Goal: Information Seeking & Learning: Learn about a topic

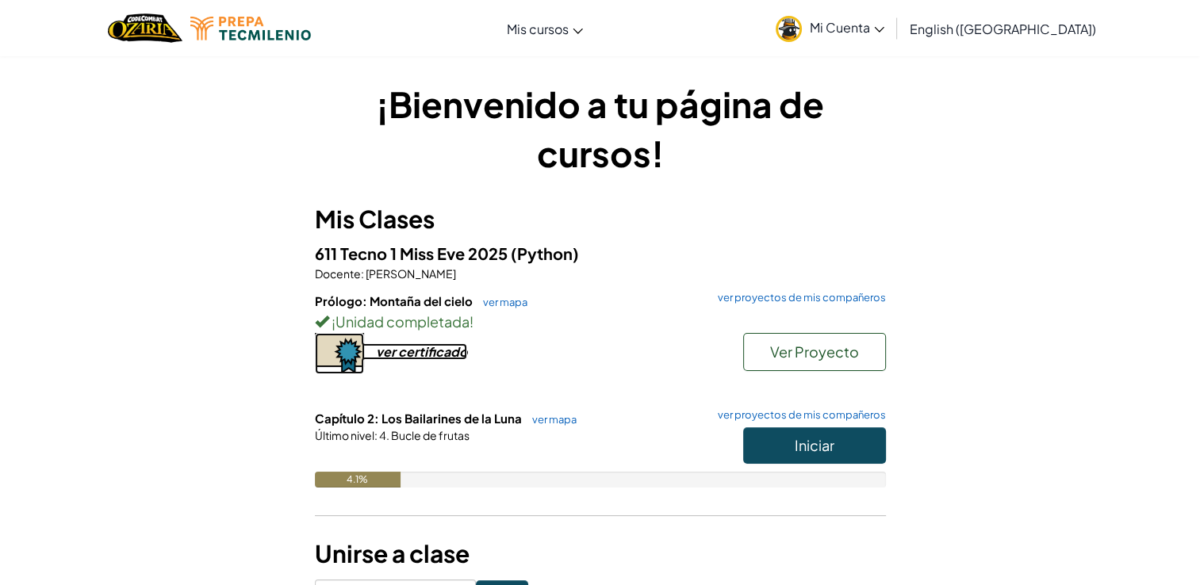
click at [444, 357] on div "ver certificado" at bounding box center [421, 351] width 91 height 17
click at [565, 417] on link "ver mapa" at bounding box center [550, 419] width 52 height 13
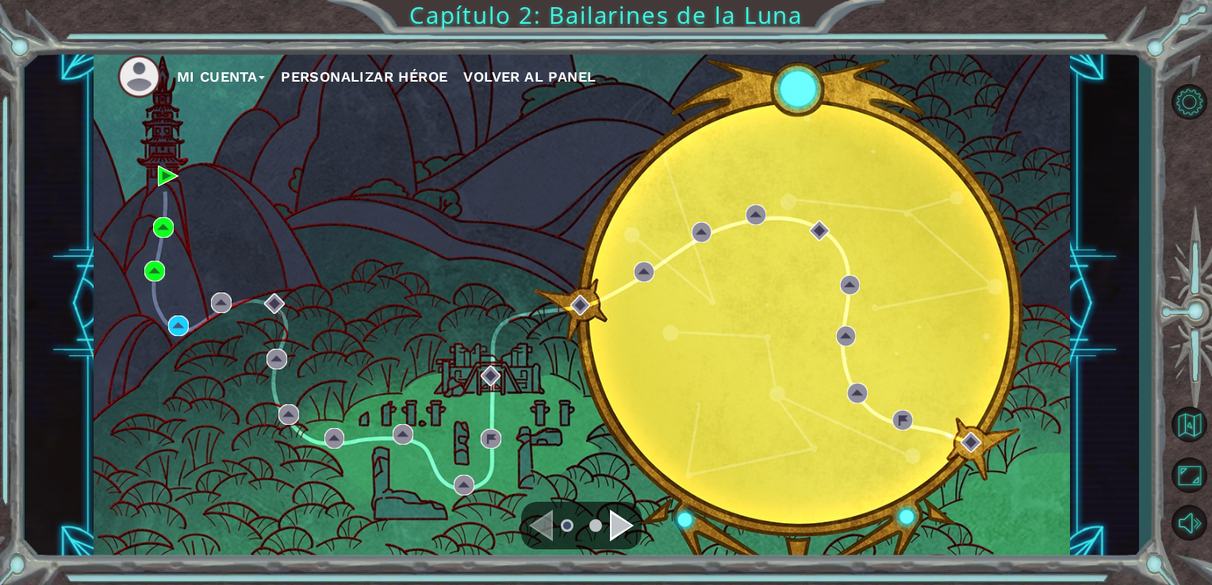
click at [635, 484] on div "Mi Cuenta Personalizar héroe Volver al panel" at bounding box center [582, 304] width 977 height 515
click at [803, 396] on div "Mi Cuenta Personalizar héroe Volver al panel" at bounding box center [582, 304] width 977 height 515
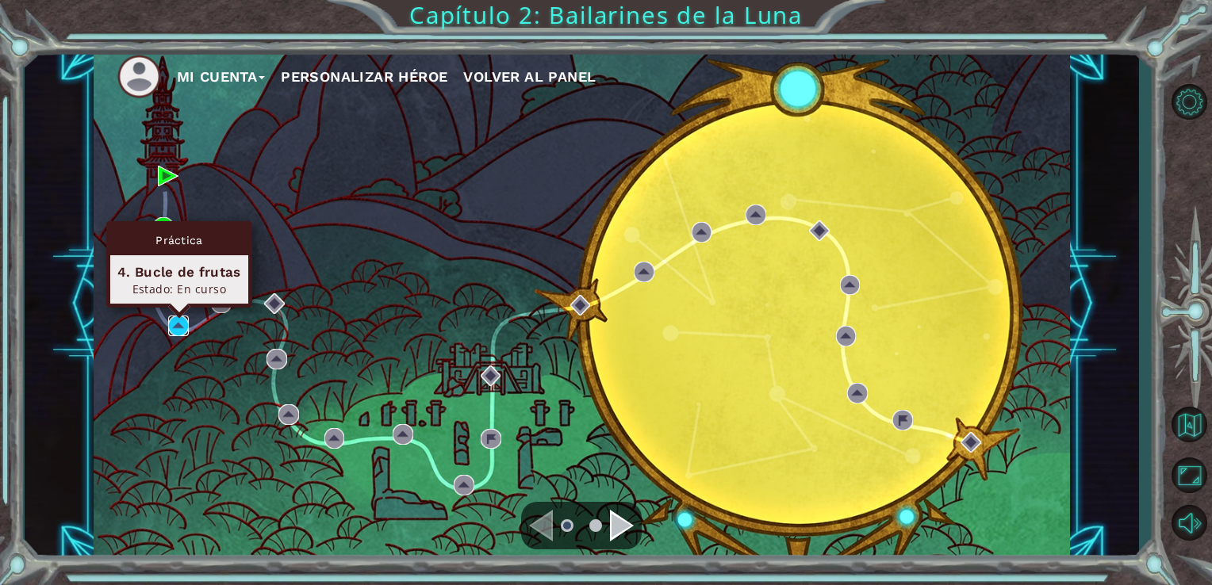
click at [168, 327] on img at bounding box center [178, 326] width 21 height 21
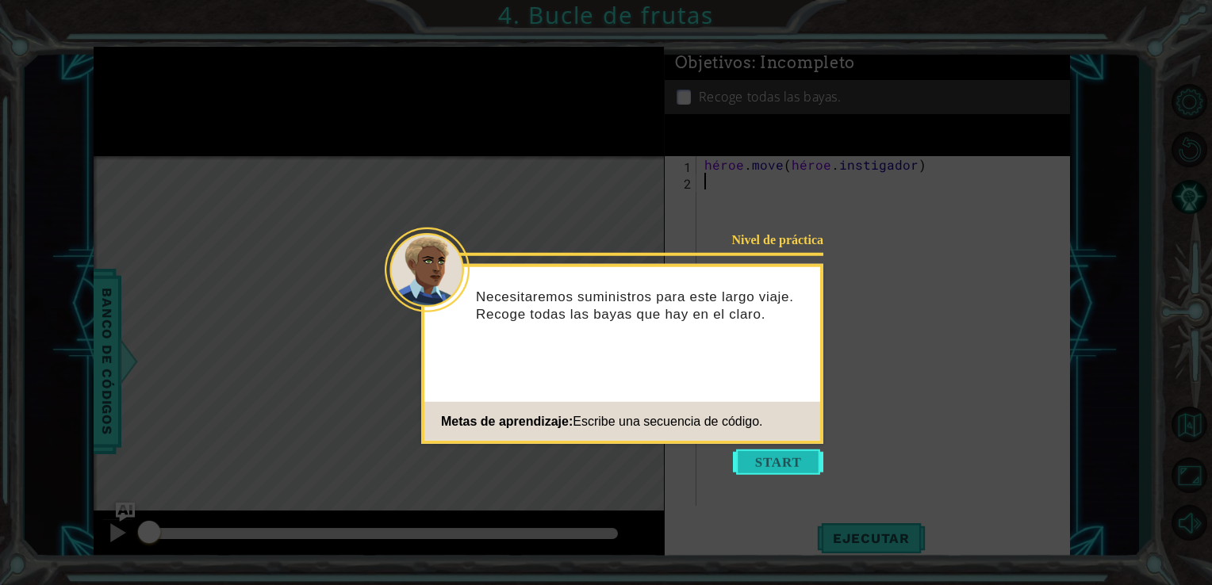
click at [787, 466] on button "Empezar" at bounding box center [778, 462] width 90 height 25
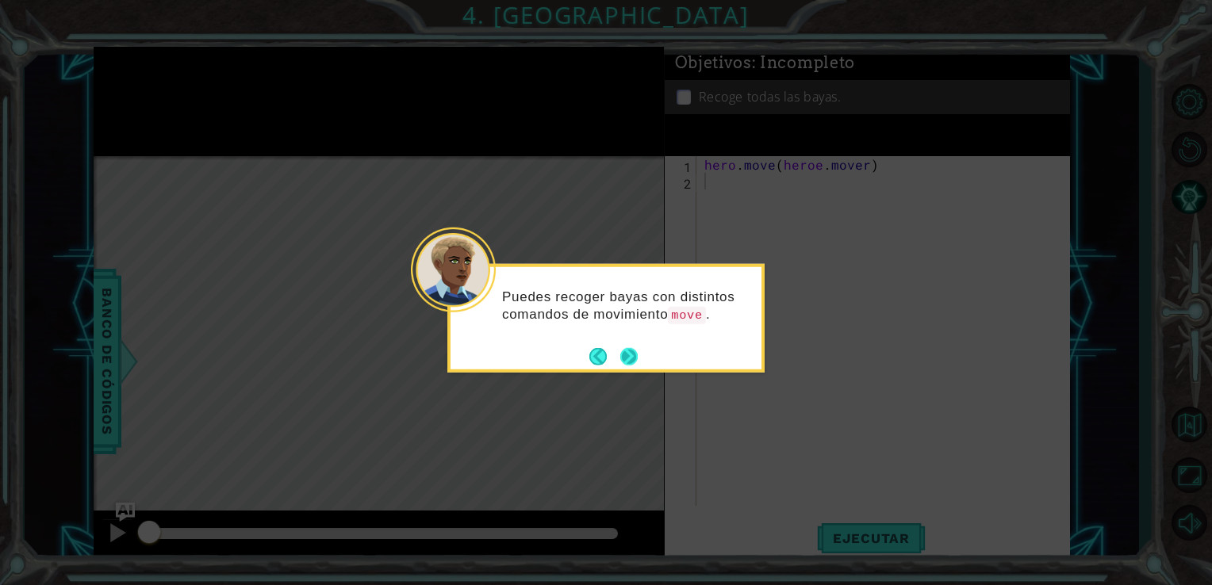
click at [624, 360] on button "Next" at bounding box center [628, 355] width 17 height 17
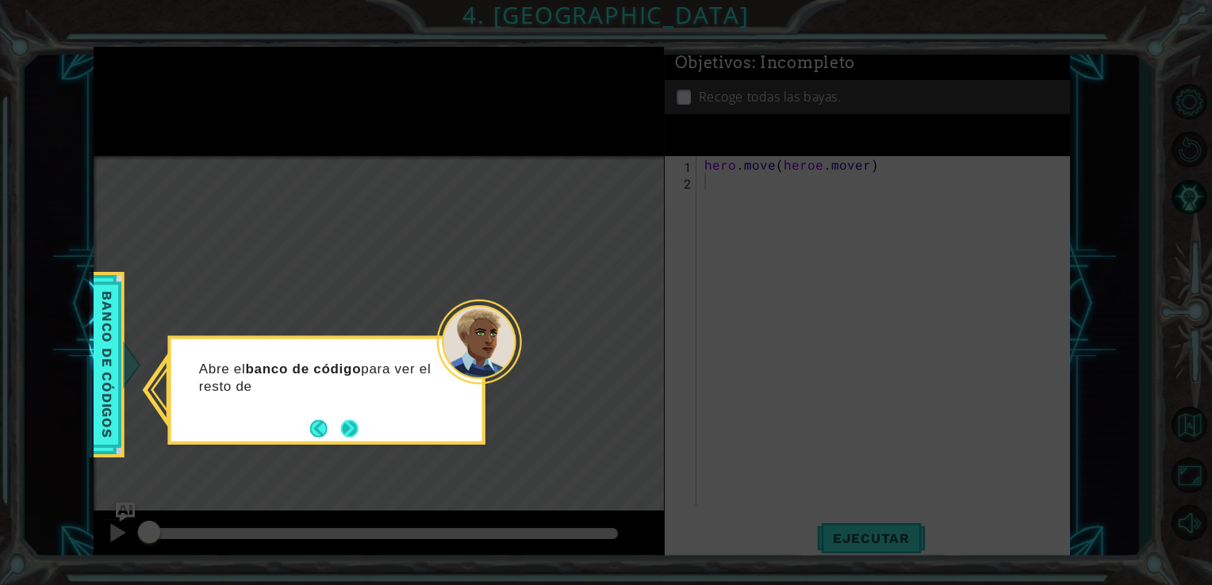
click at [353, 427] on button "Next" at bounding box center [349, 428] width 17 height 17
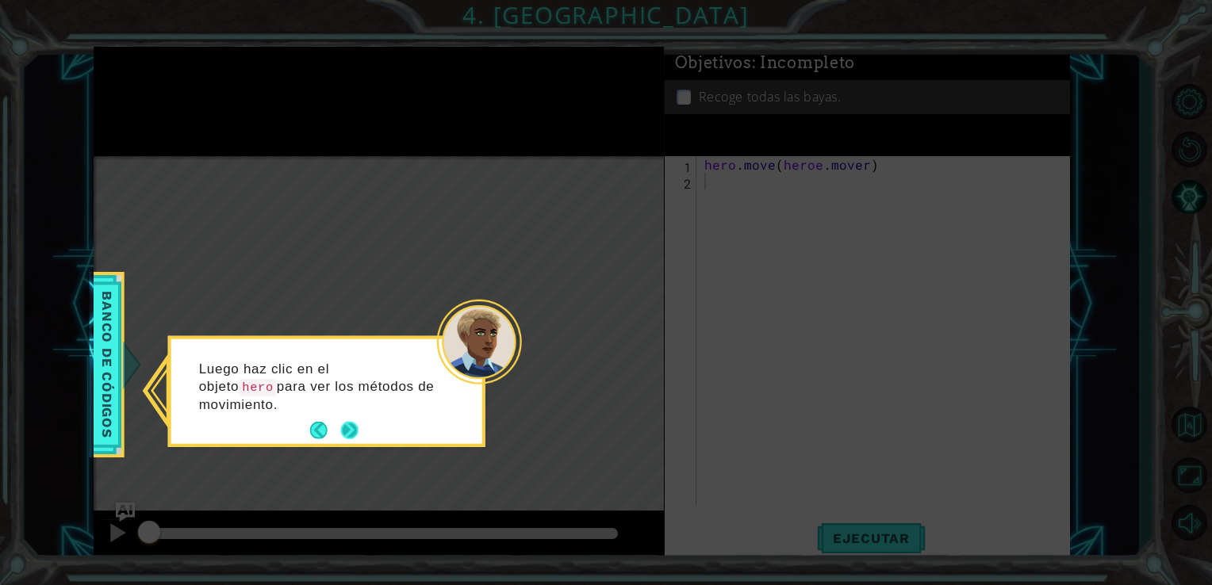
click at [355, 431] on button "Next" at bounding box center [350, 431] width 20 height 20
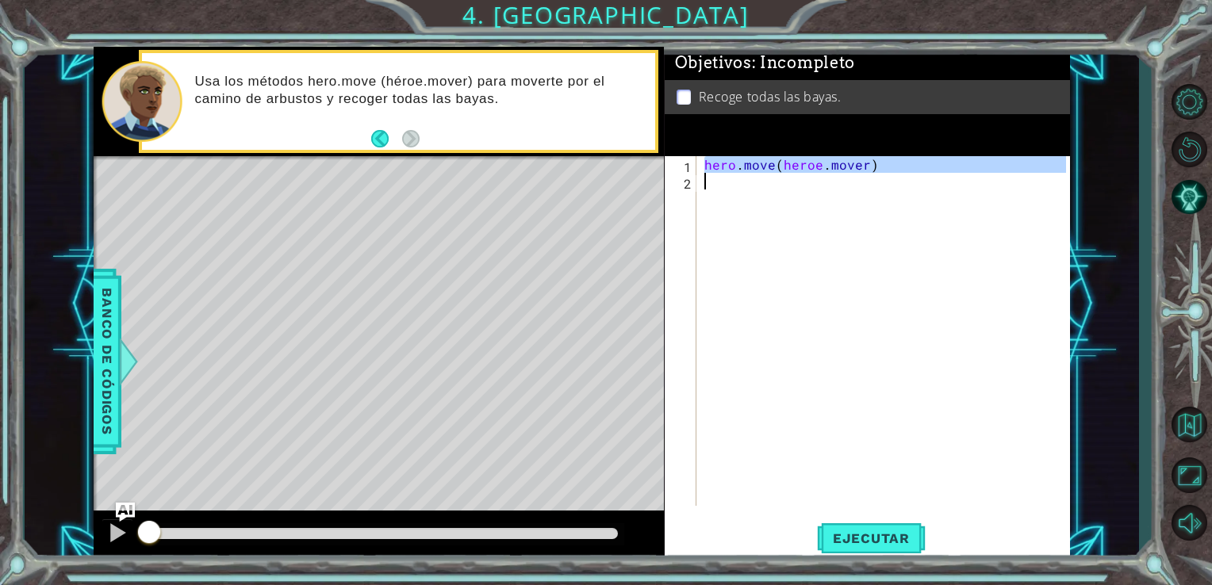
drag, startPoint x: 703, startPoint y: 164, endPoint x: 866, endPoint y: 179, distance: 164.1
click at [866, 179] on div "hero . move ( heroe . mover )" at bounding box center [888, 347] width 374 height 383
type textarea "hero.move(heroe.mover)"
click at [787, 194] on div "hero . move ( heroe . mover )" at bounding box center [884, 331] width 366 height 350
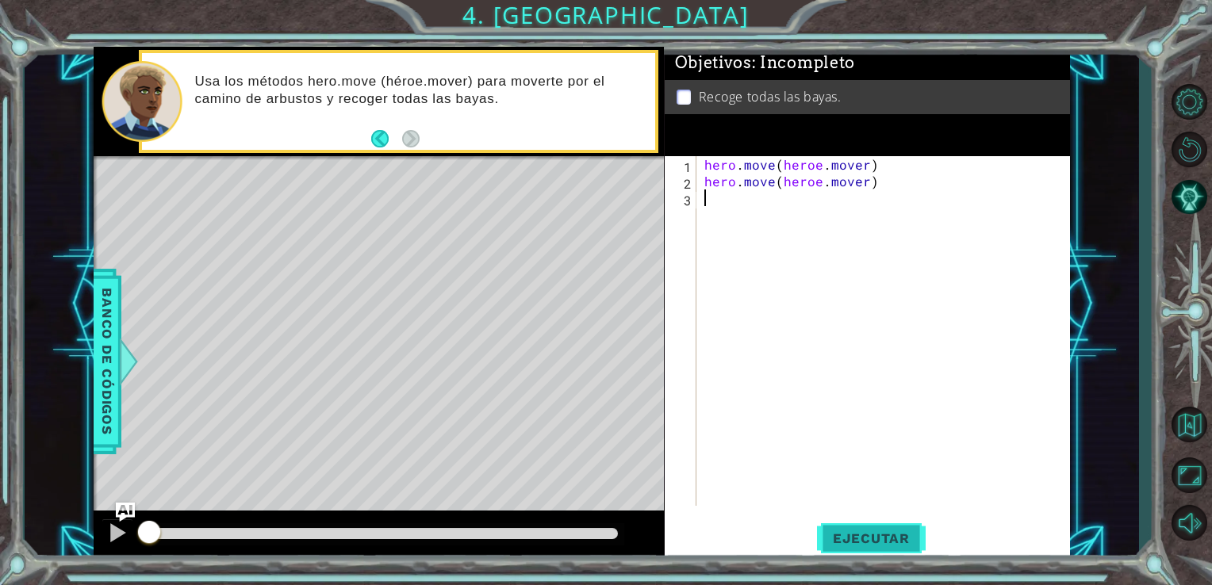
click at [877, 551] on button "Ejecutar" at bounding box center [871, 538] width 109 height 40
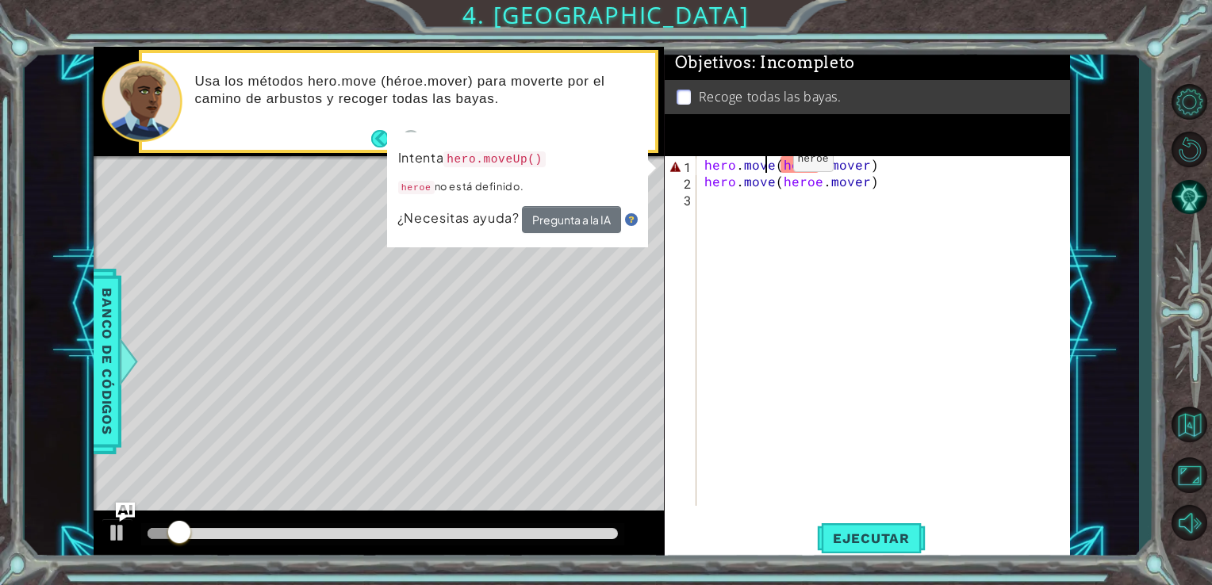
click at [766, 163] on div "hero . move ( heroe . mover ) hero . move ( heroe . mover )" at bounding box center [888, 347] width 374 height 383
click at [806, 167] on div "hero . move ( heroe . mover ) hero . move ( heroe . mover )" at bounding box center [888, 347] width 374 height 383
drag, startPoint x: 864, startPoint y: 168, endPoint x: 781, endPoint y: 165, distance: 83.4
click at [781, 165] on div "hero . move ( heroe . mover ) hero . move ( heroe . mover )" at bounding box center [888, 347] width 374 height 383
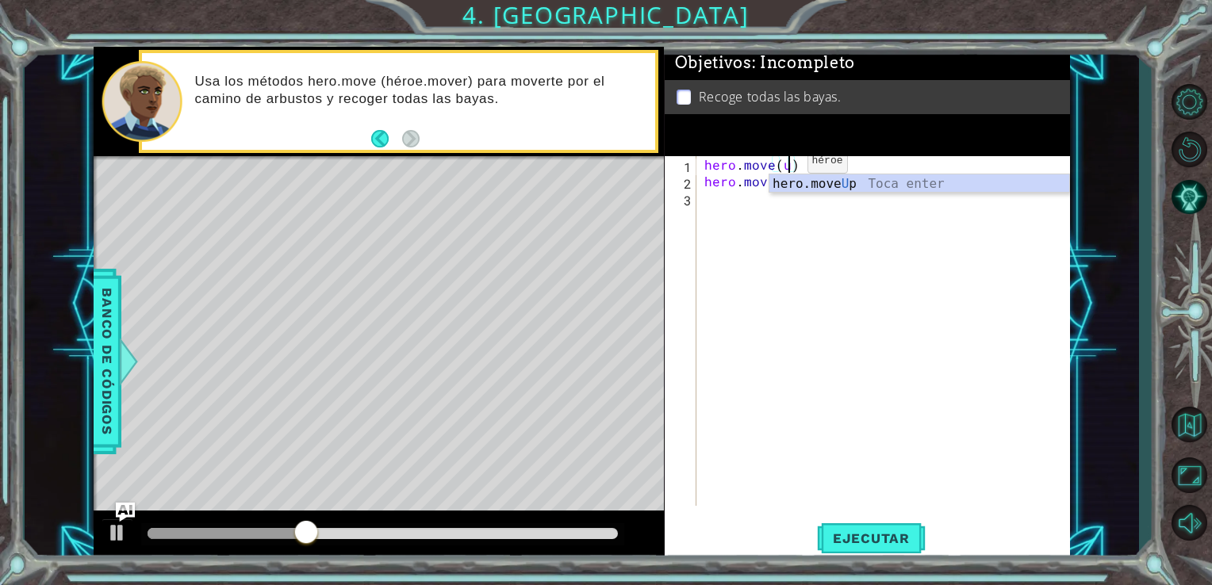
scroll to position [0, 5]
click at [872, 533] on span "Ejecutar" at bounding box center [871, 539] width 109 height 16
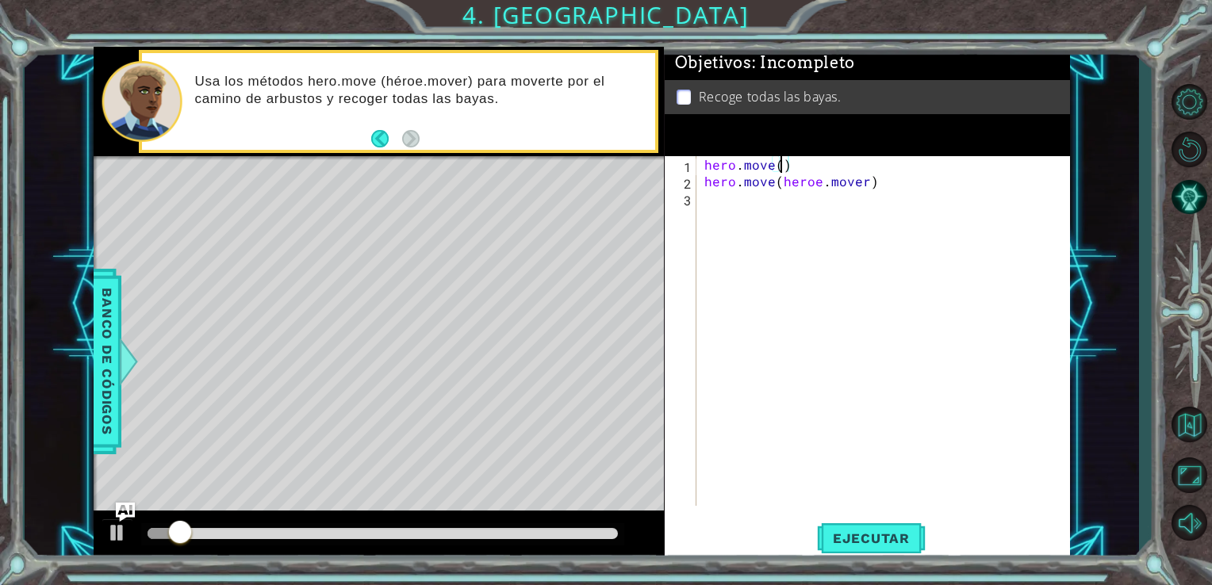
scroll to position [0, 4]
drag, startPoint x: 864, startPoint y: 184, endPoint x: 777, endPoint y: 186, distance: 87.3
click at [777, 186] on div "hero . move ( heroe . mover ) hero . move ( heroe . mover )" at bounding box center [888, 347] width 374 height 383
click at [803, 185] on div "hero . move ( heroe . mover ) hero . move ( )" at bounding box center [888, 347] width 374 height 383
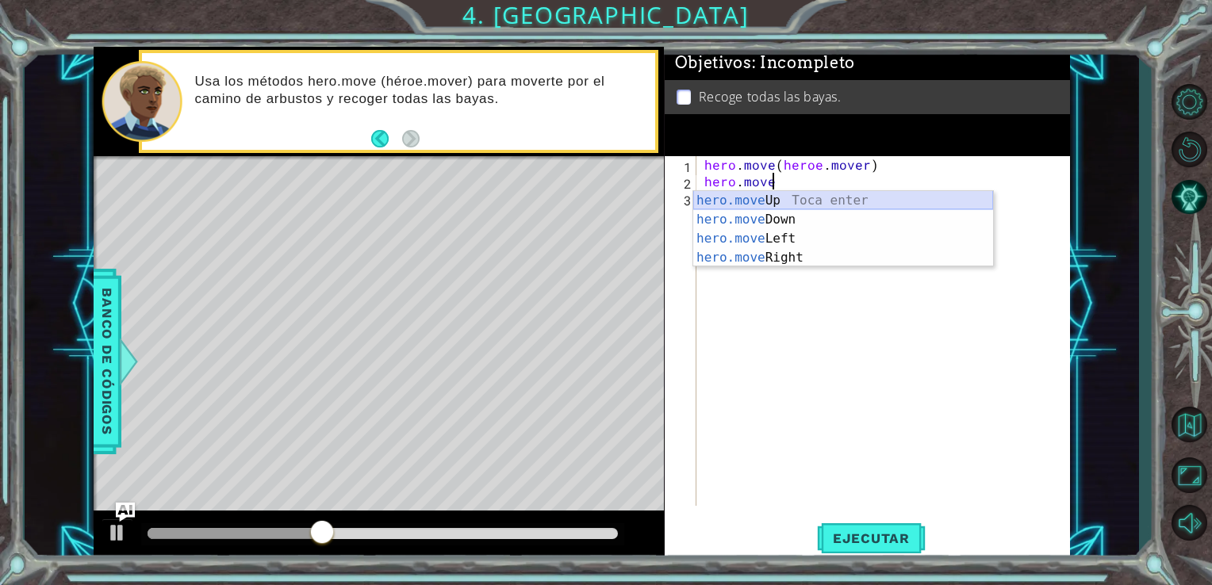
click at [816, 206] on div "hero.move Up Toca enter hero.move Down Toca enter hero.move Left Toca enter her…" at bounding box center [843, 248] width 300 height 114
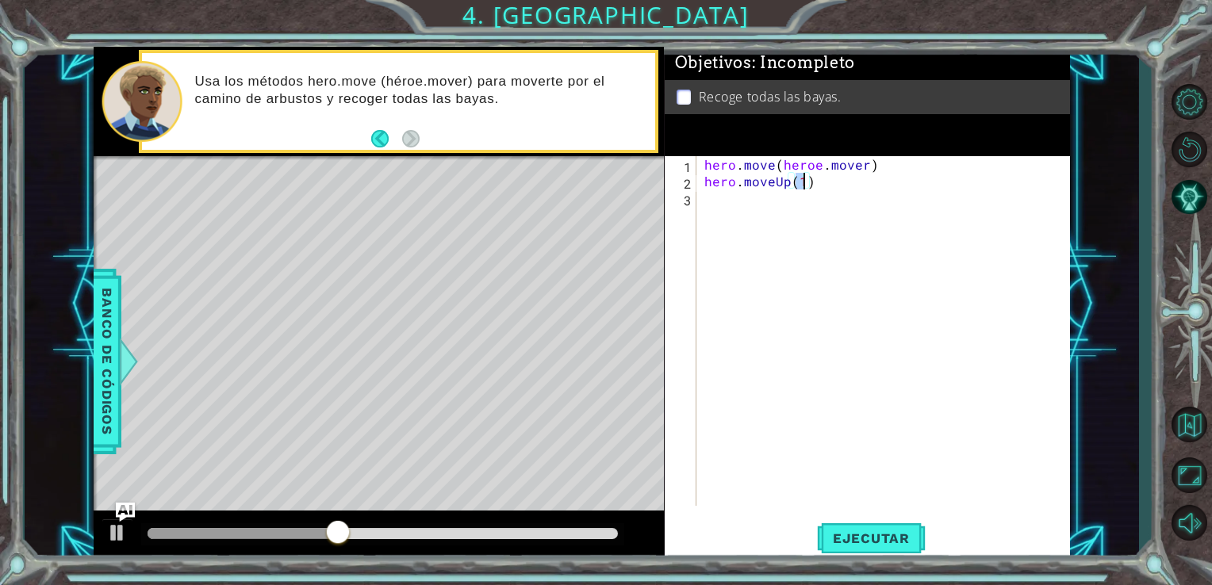
type textarea "hero.moveUp(1)"
click at [886, 516] on div "hero.moveUp(1) 1 2 3 hero . move ( heroe . mover ) hero . moveUp ( 1 ) הההההההה…" at bounding box center [868, 358] width 406 height 405
click at [887, 528] on button "Ejecutar" at bounding box center [871, 538] width 109 height 40
